Goal: Navigation & Orientation: Find specific page/section

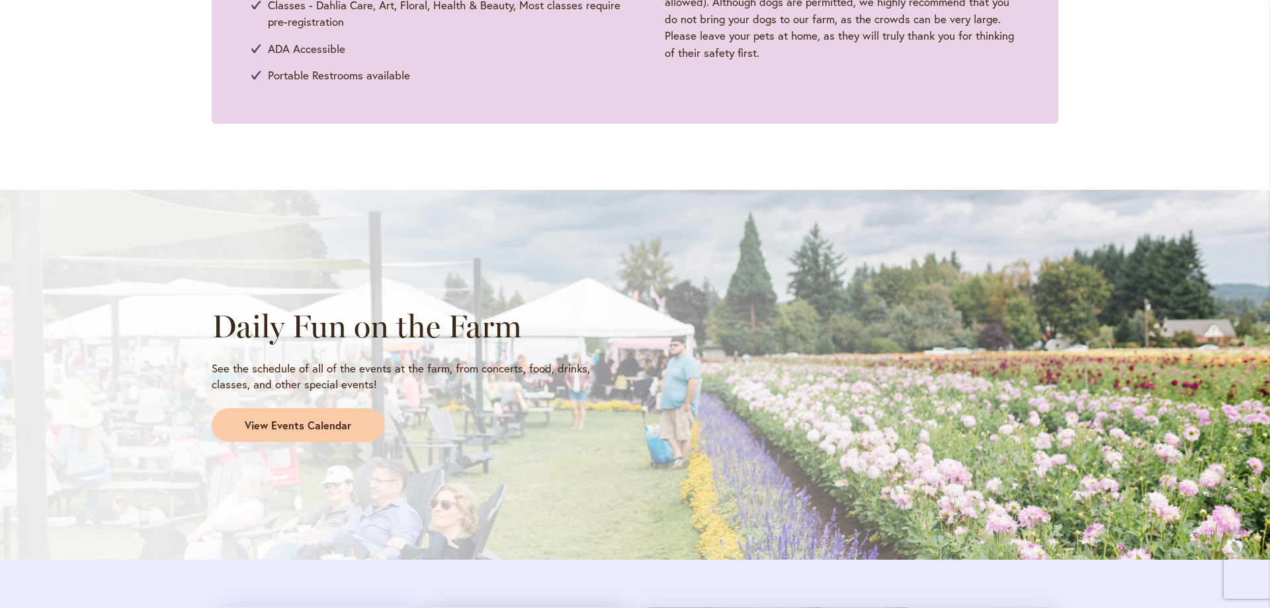
scroll to position [926, 0]
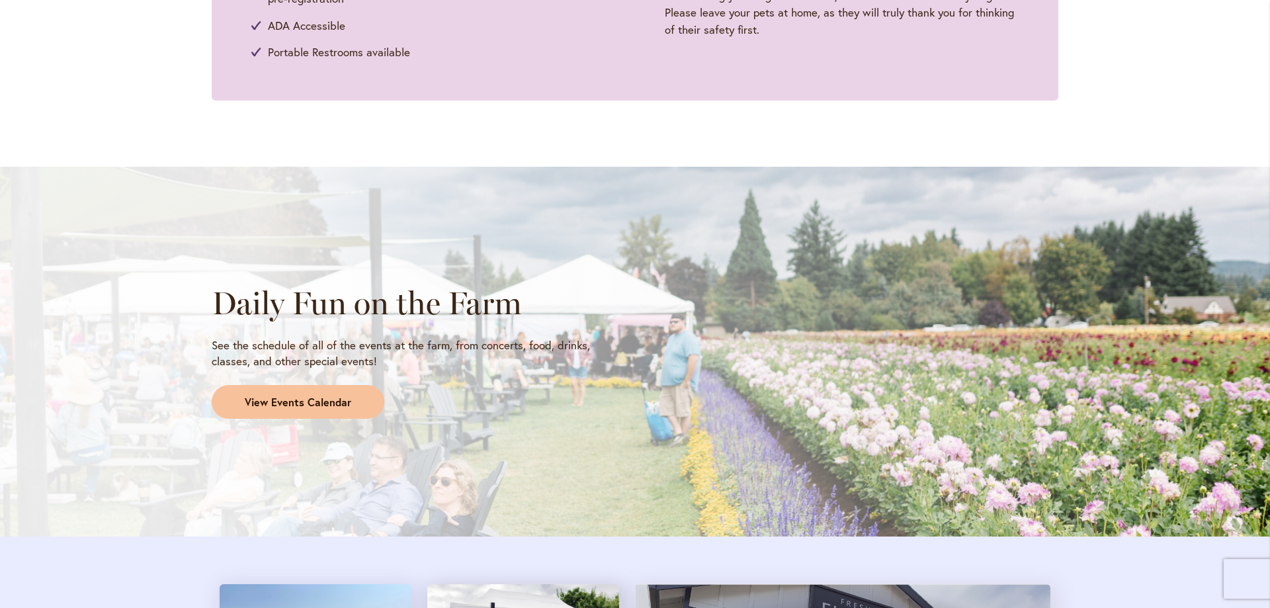
click at [310, 406] on span "View Events Calendar" at bounding box center [298, 402] width 107 height 15
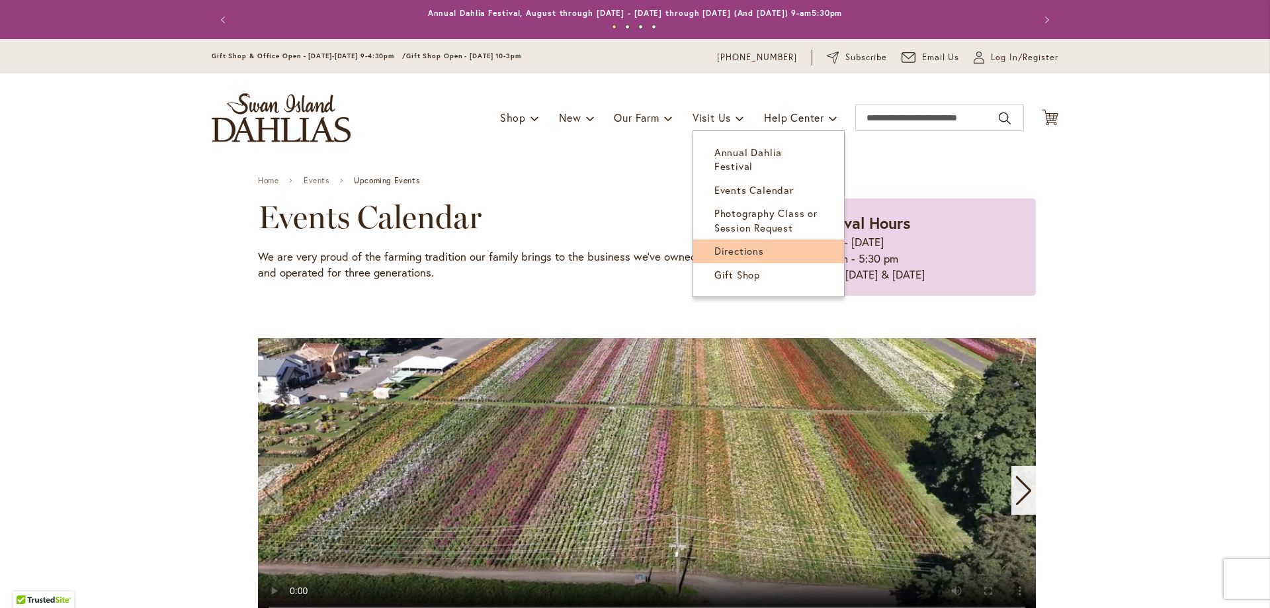
click at [727, 244] on span "Directions" at bounding box center [740, 250] width 50 height 13
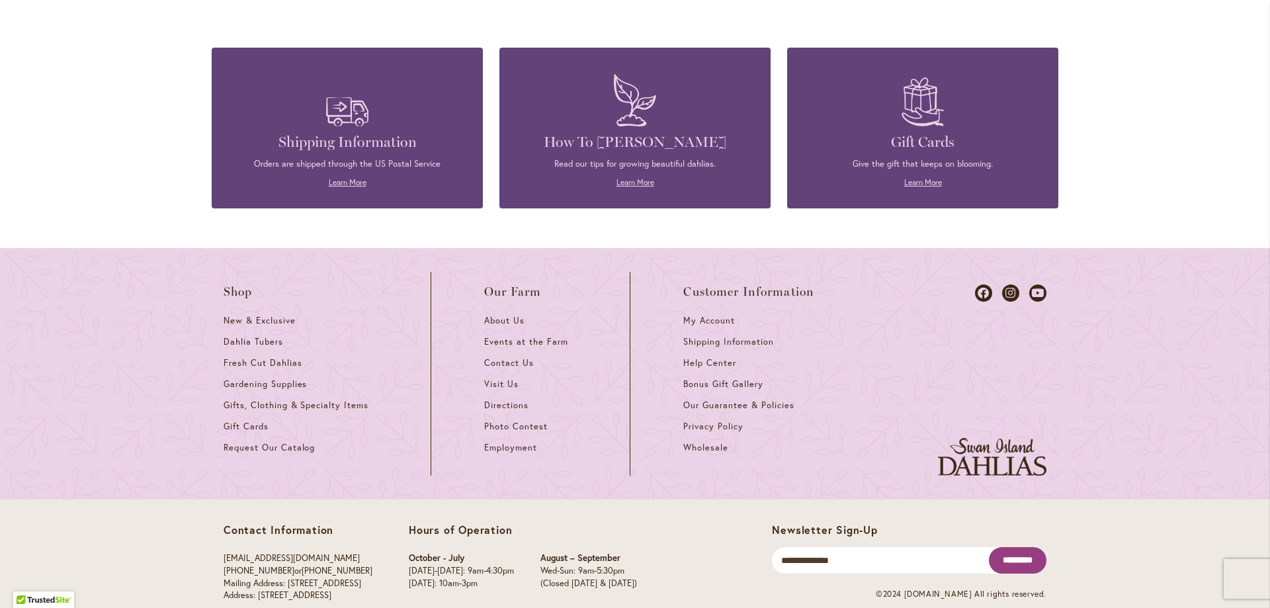
scroll to position [3545, 0]
